Goal: Obtain resource: Download file/media

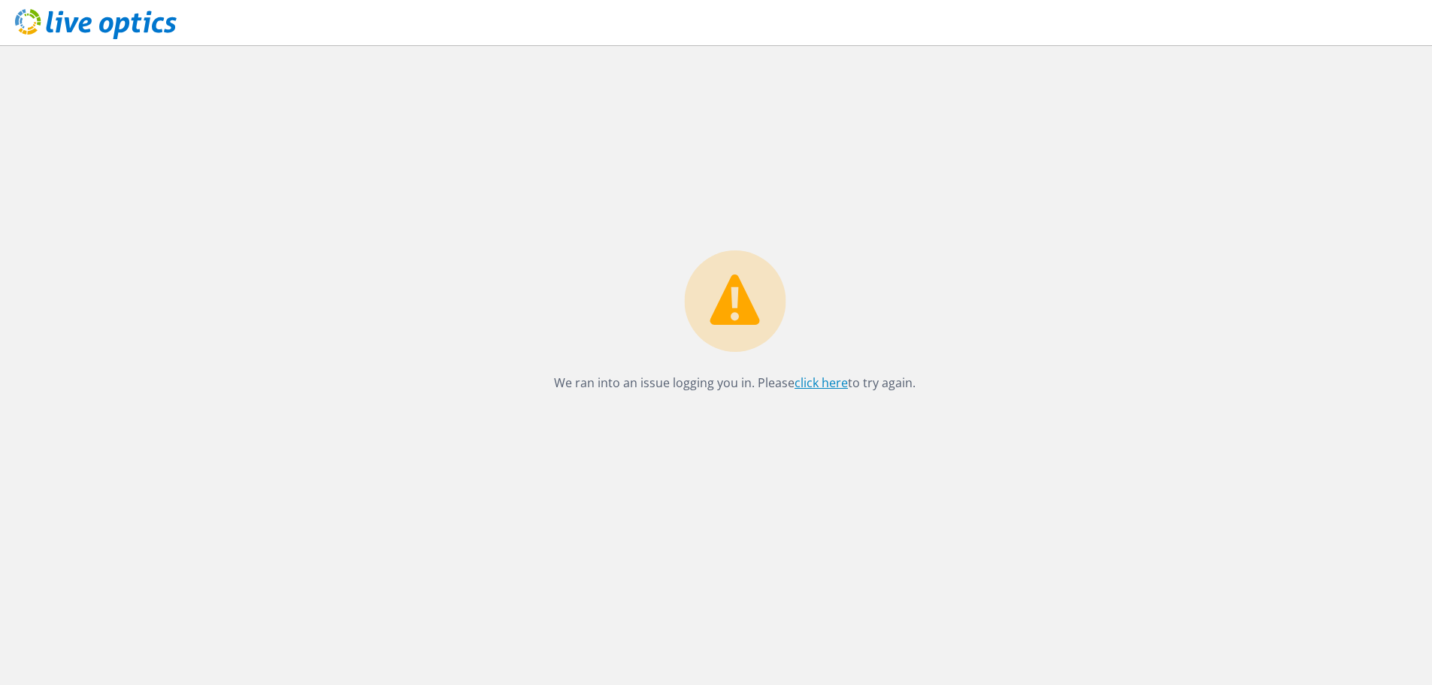
click at [801, 389] on link "click here" at bounding box center [821, 382] width 53 height 17
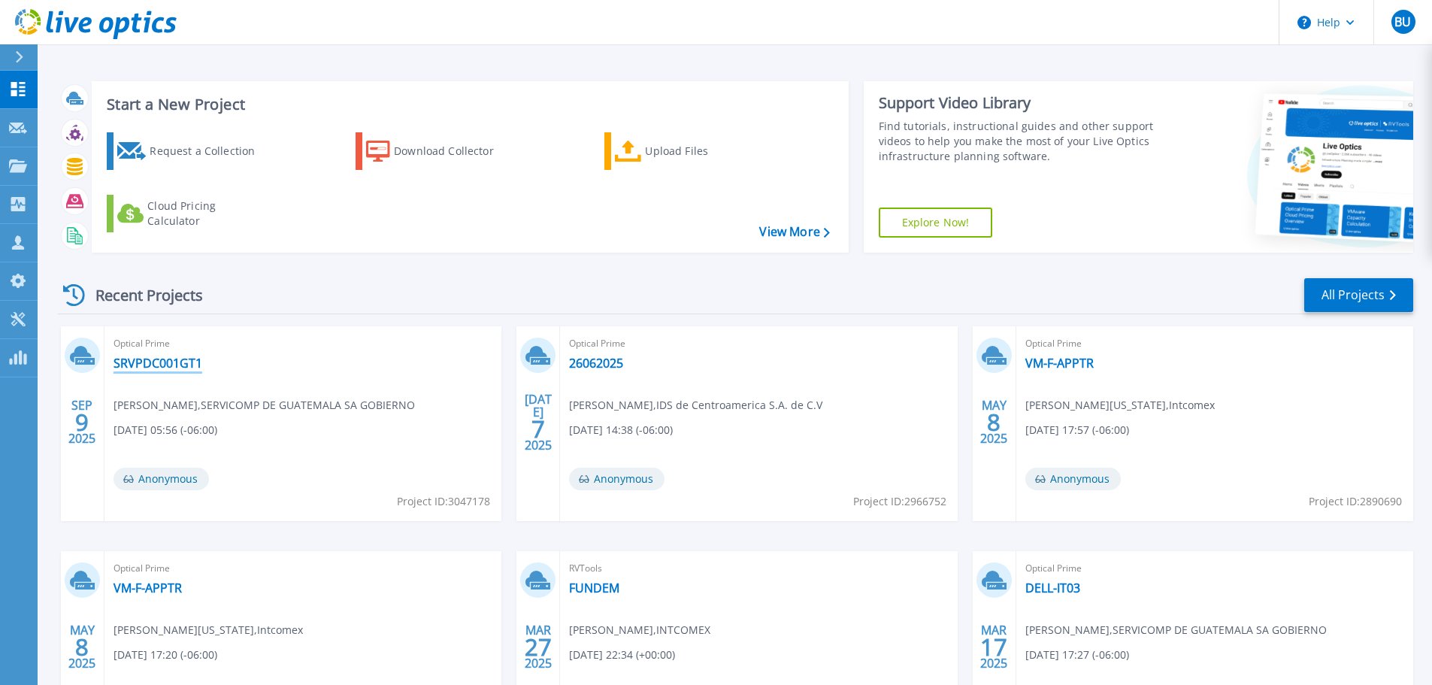
click at [143, 364] on link "SRVPDC001GT1" at bounding box center [158, 363] width 89 height 15
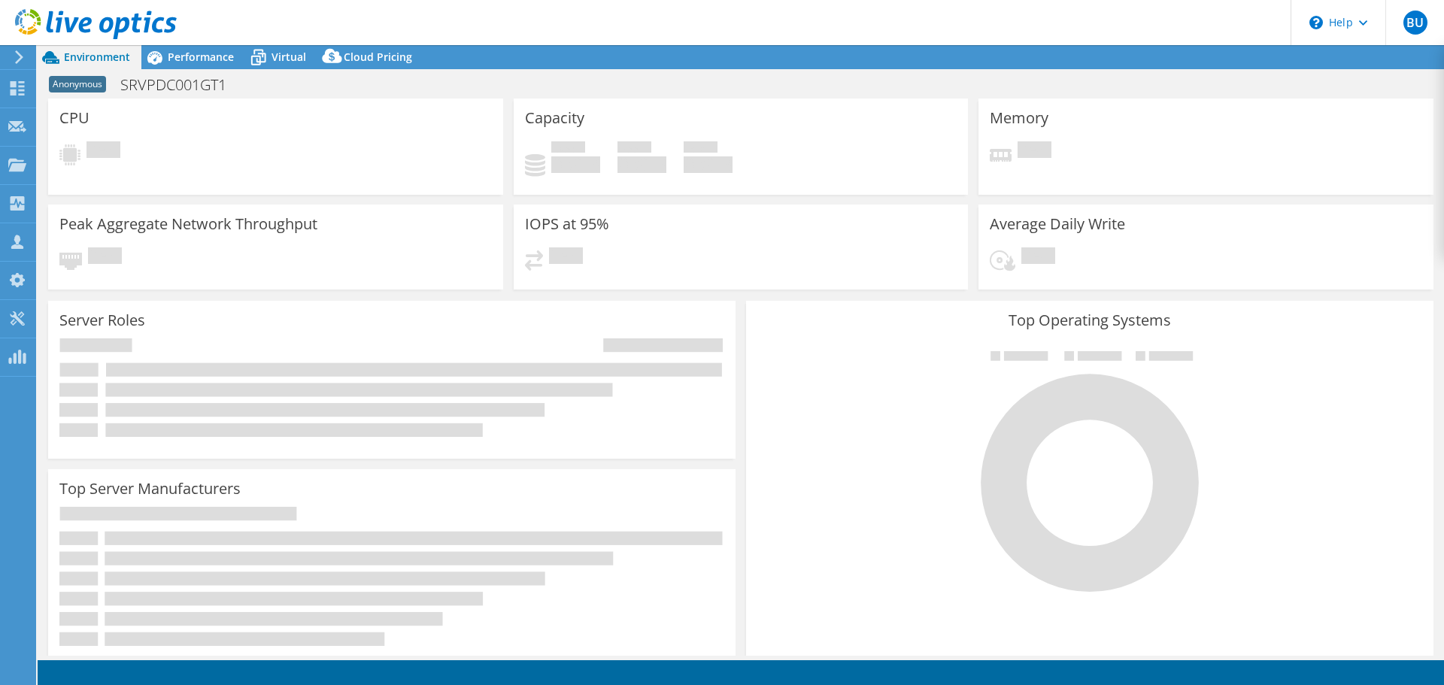
select select "USD"
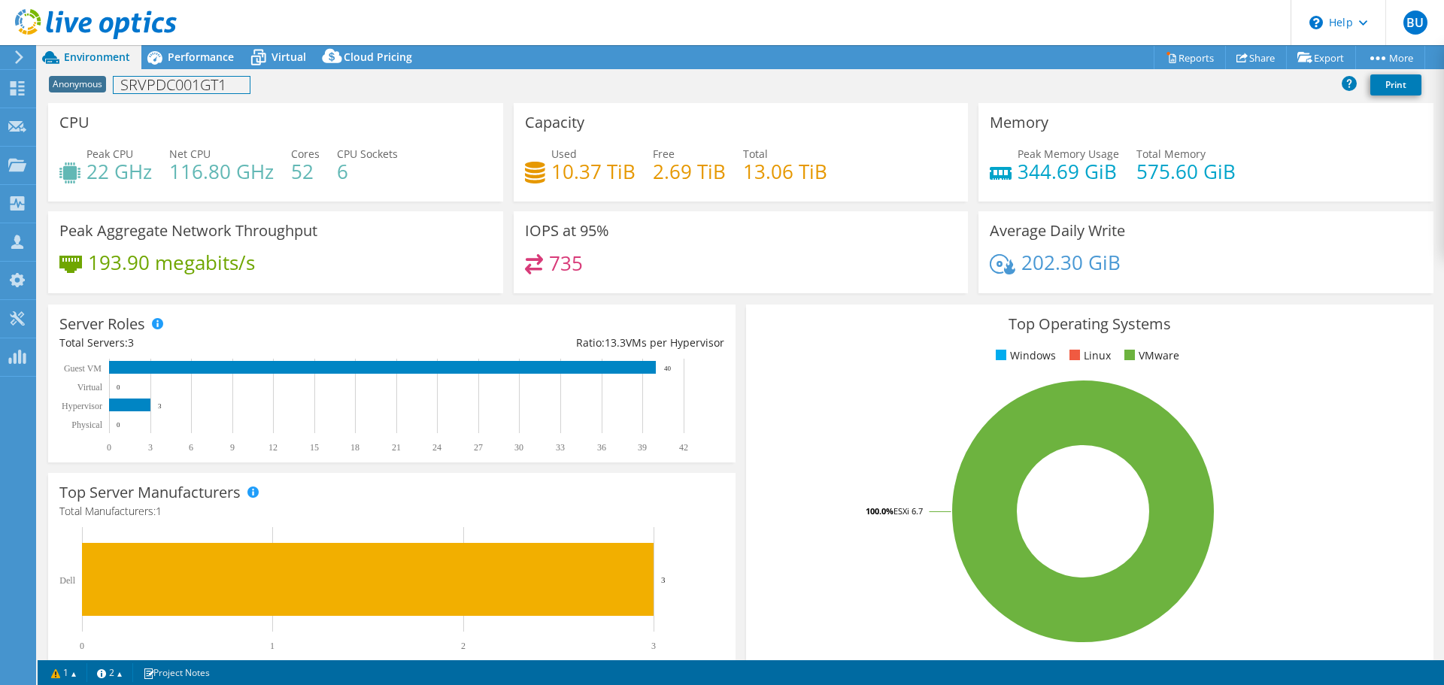
click at [196, 78] on h1 "SRVPDC001GT1" at bounding box center [182, 85] width 136 height 17
copy h1 "SRVPDC001GT1"
click at [229, 49] on div "Performance" at bounding box center [193, 57] width 104 height 24
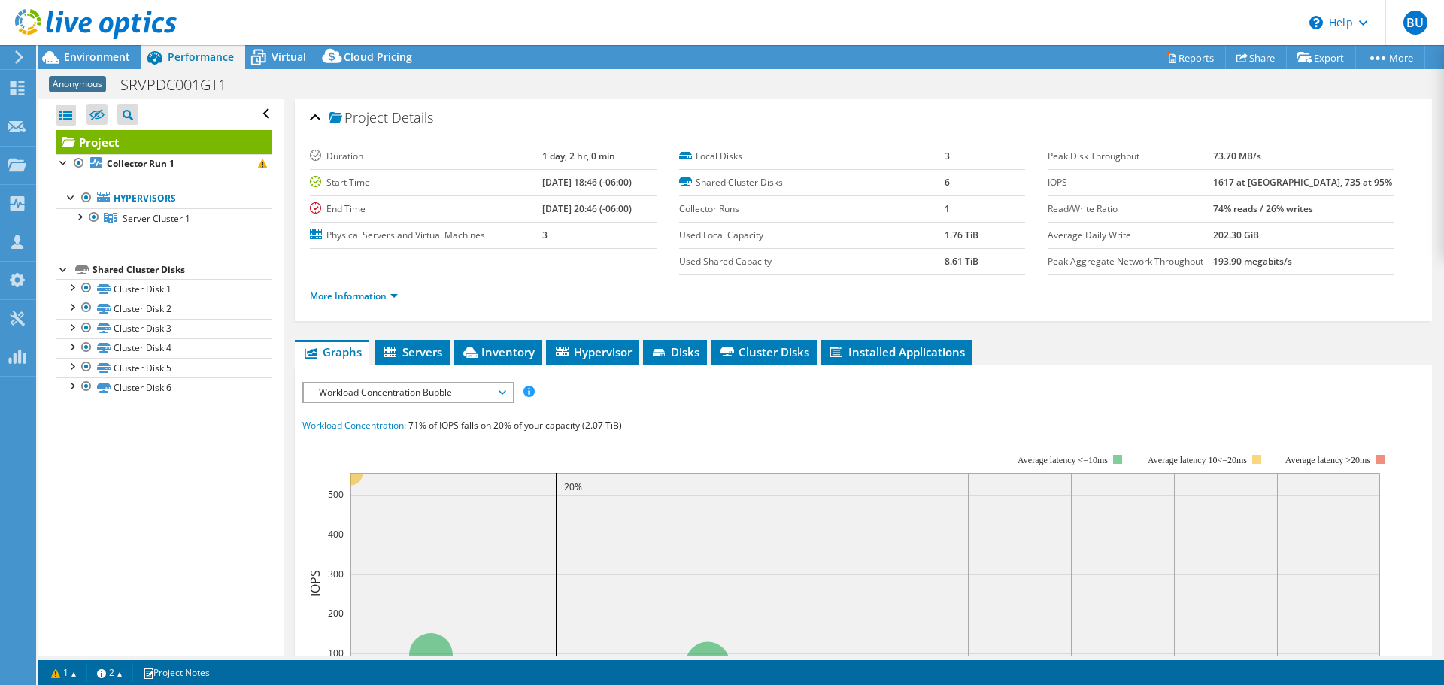
click at [418, 368] on div "IOPS Disk Throughput IO Size Latency Queue Depth CPU Percentage Memory Page Fau…" at bounding box center [863, 651] width 1122 height 573
click at [459, 354] on li "Inventory" at bounding box center [497, 353] width 89 height 26
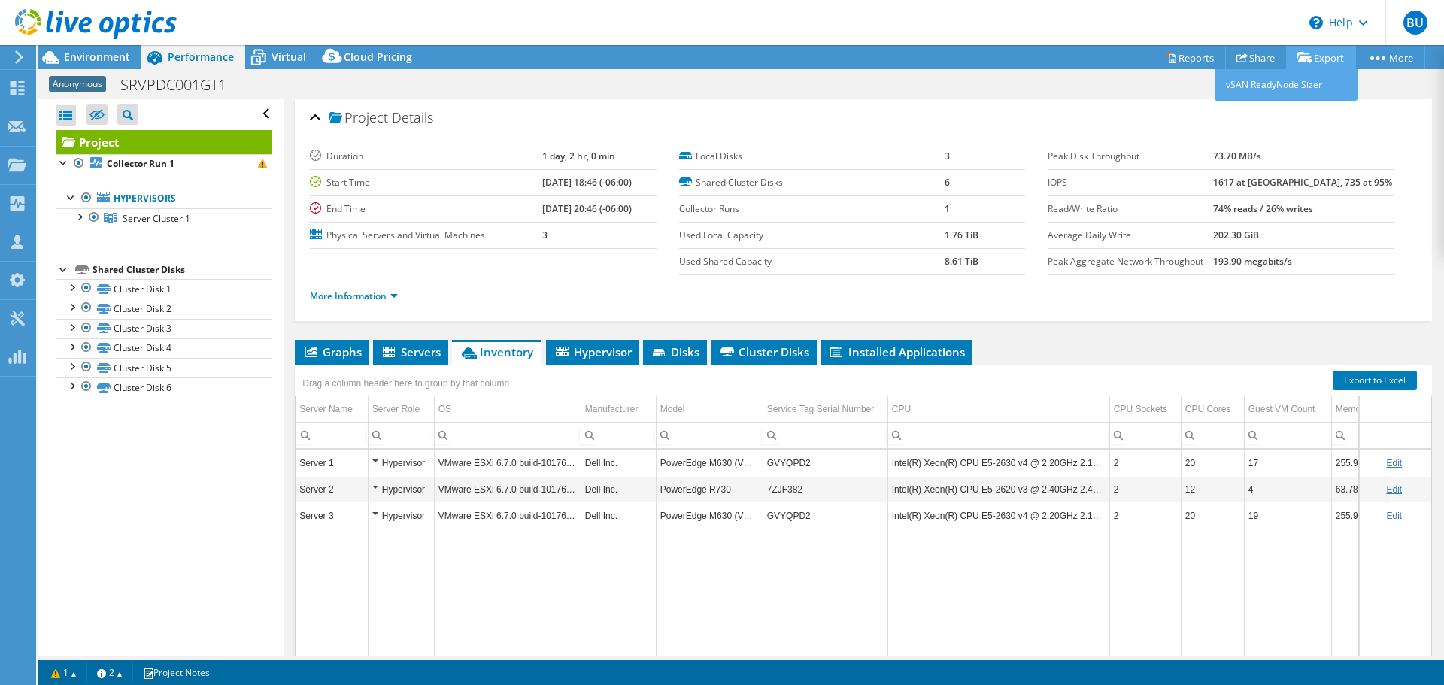
click at [1299, 53] on icon at bounding box center [1304, 57] width 15 height 11
click at [1201, 56] on link "Reports" at bounding box center [1190, 57] width 72 height 23
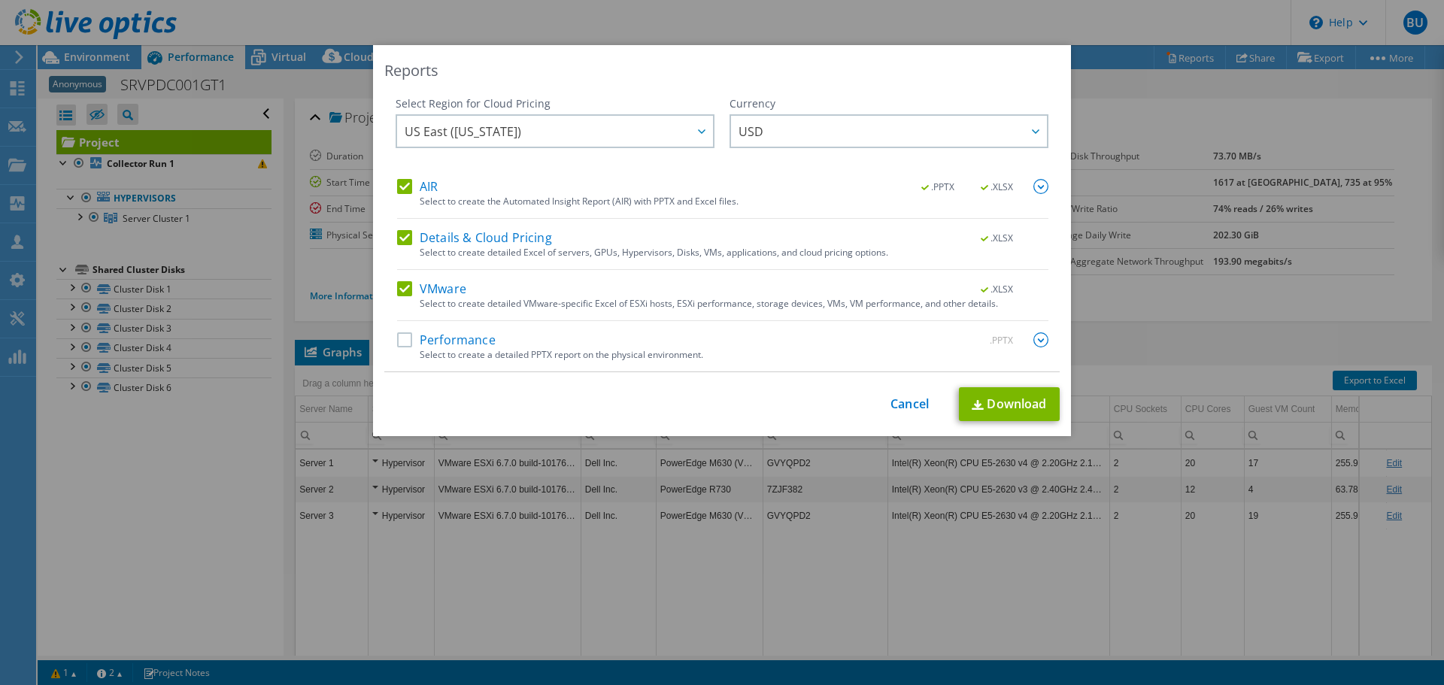
click at [397, 338] on label "Performance" at bounding box center [446, 339] width 99 height 15
click at [0, 0] on input "Performance" at bounding box center [0, 0] width 0 height 0
click at [1020, 396] on link "Download" at bounding box center [1009, 404] width 101 height 34
